Goal: Information Seeking & Learning: Learn about a topic

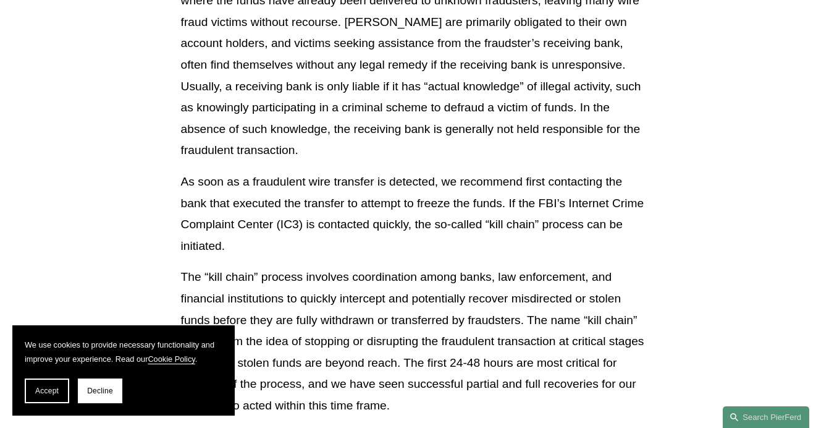
scroll to position [3313, 0]
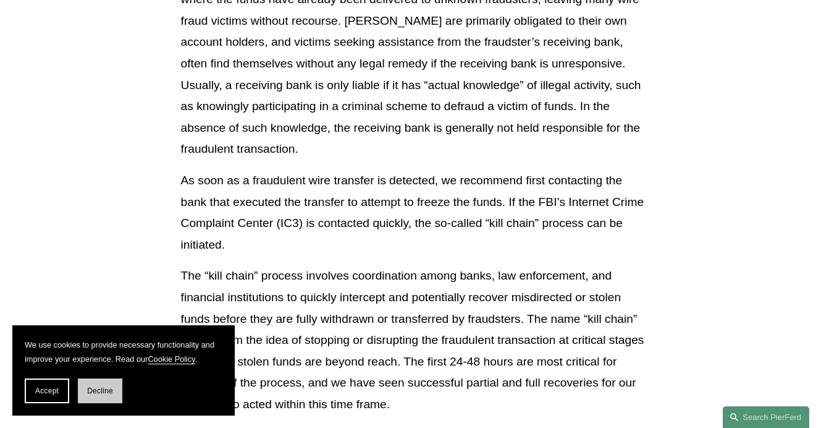
click at [98, 386] on span "Decline" at bounding box center [100, 390] width 26 height 9
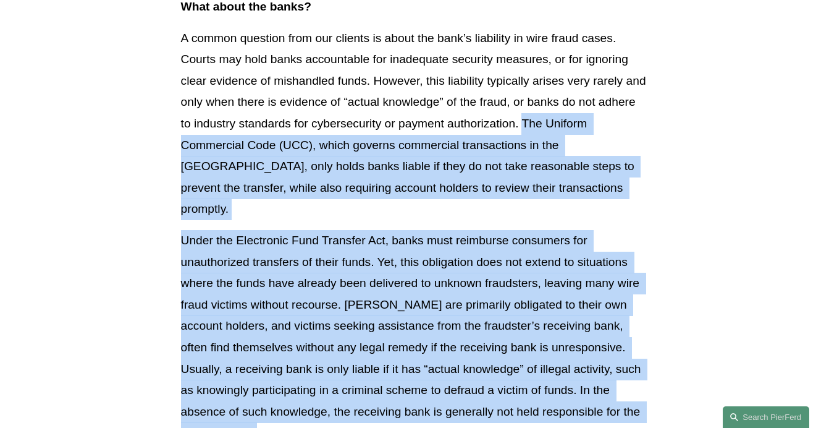
scroll to position [3053, 0]
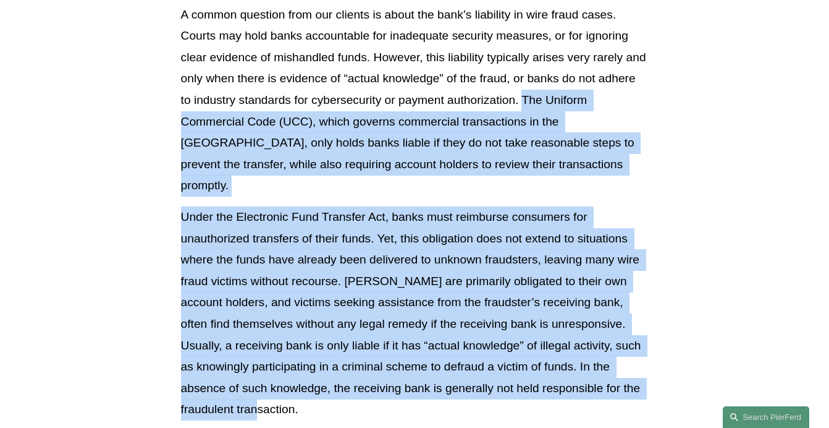
drag, startPoint x: 523, startPoint y: 276, endPoint x: 632, endPoint y: 389, distance: 156.9
copy div "Lor Ipsumdo Sitametcon Adip (ELI), seddo eiusmod temporinci utlaboreetdo ma ali…"
click at [392, 399] on p "Under the Electronic Fund Transfer Act, banks must reimburse consumers for unau…" at bounding box center [415, 313] width 468 height 214
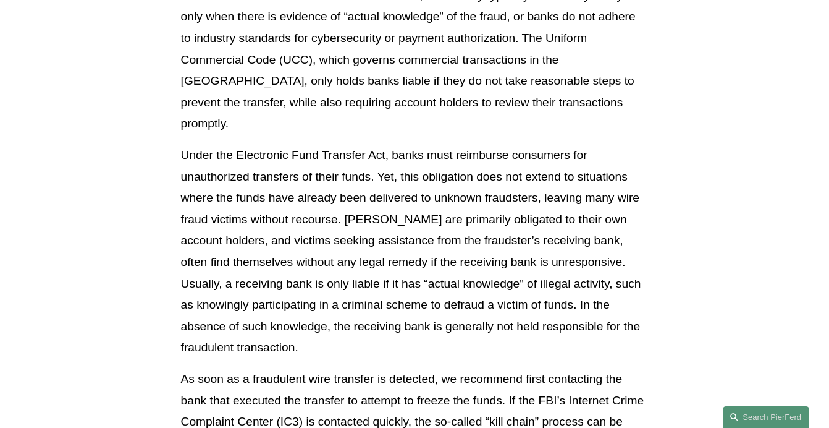
scroll to position [3176, 0]
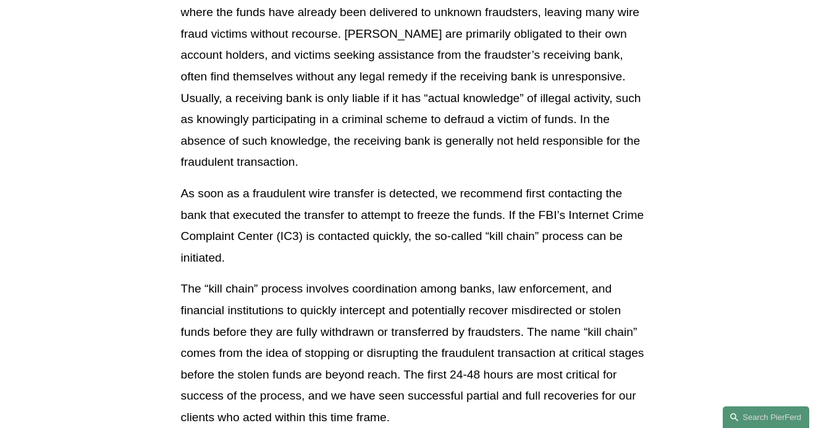
scroll to position [3362, 0]
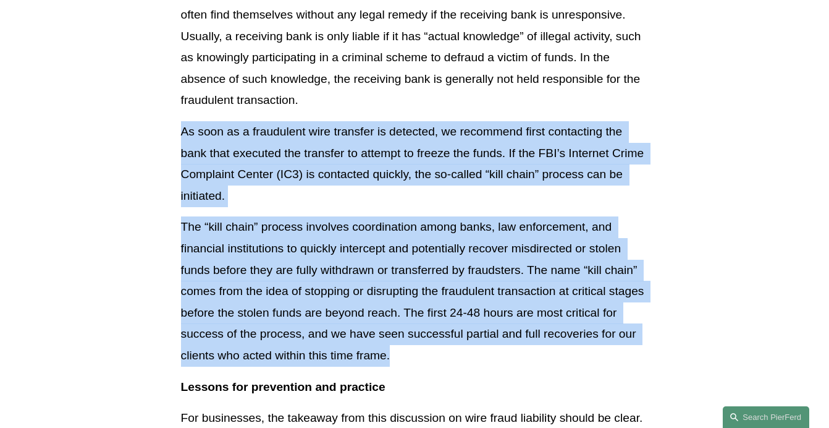
drag, startPoint x: 178, startPoint y: 114, endPoint x: 570, endPoint y: 337, distance: 451.2
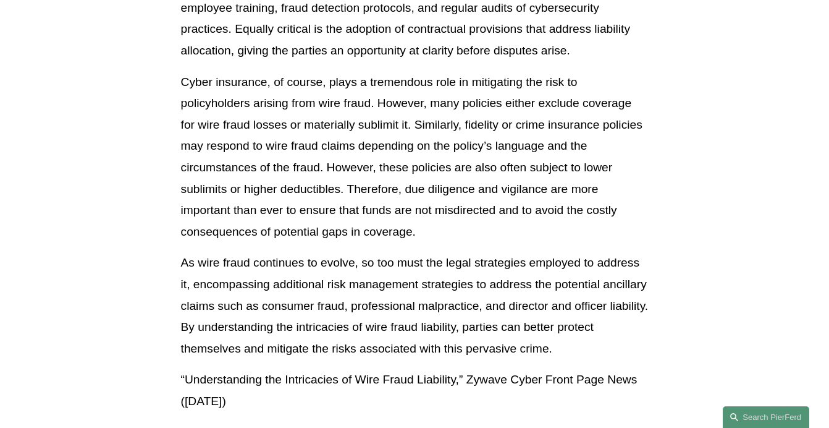
scroll to position [3856, 0]
